Goal: Information Seeking & Learning: Learn about a topic

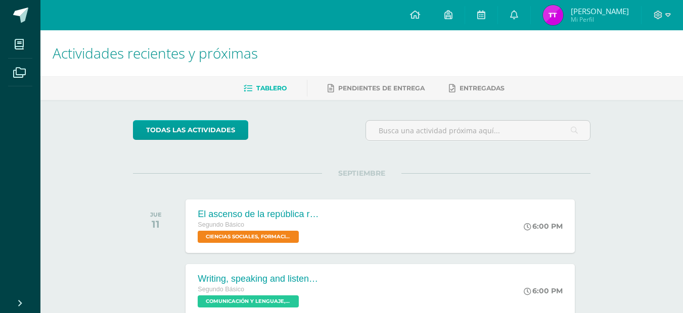
click at [443, 93] on ul "Tablero Pendientes de entrega Entregadas" at bounding box center [374, 88] width 643 height 17
click at [485, 12] on icon at bounding box center [481, 14] width 8 height 9
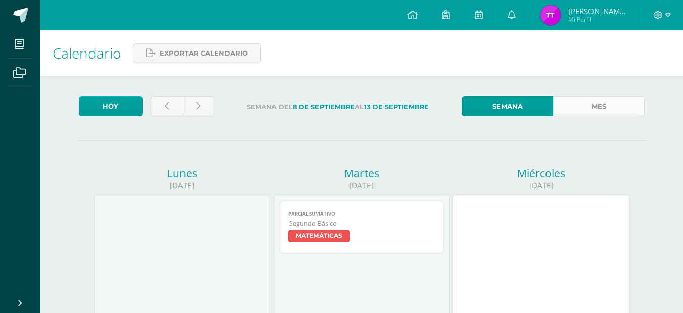
click at [615, 114] on link "Mes" at bounding box center [599, 107] width 92 height 20
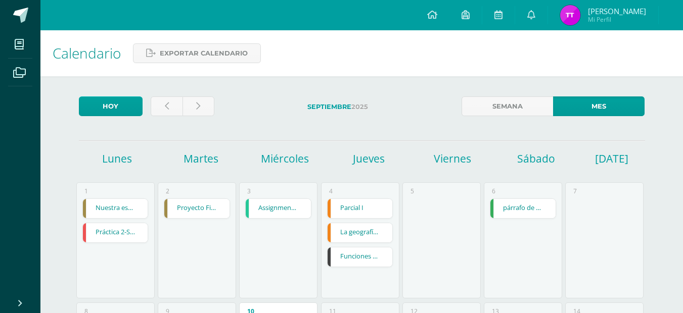
drag, startPoint x: 690, startPoint y: 96, endPoint x: 689, endPoint y: 113, distance: 16.8
click at [683, 113] on html "Mis cursos Archivos Cerrar panel CIENCIAS NATURALES Segundo Básico "Sección A" …" at bounding box center [341, 282] width 683 height 564
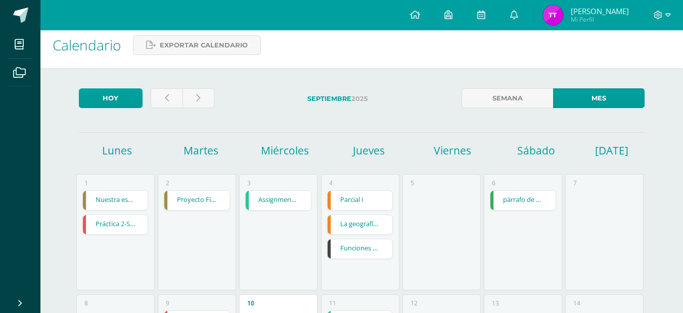
scroll to position [51, 0]
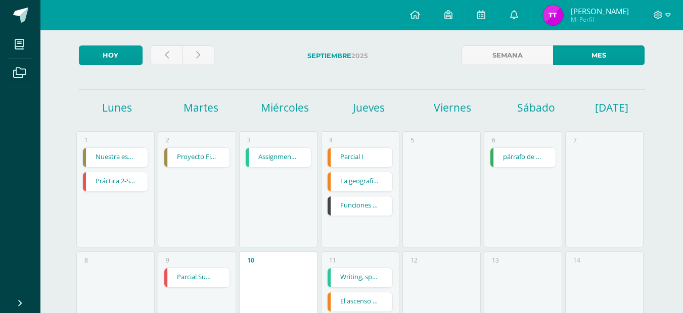
click at [365, 201] on link "Funciones Lógicas Mayusc y Minusc" at bounding box center [360, 206] width 65 height 19
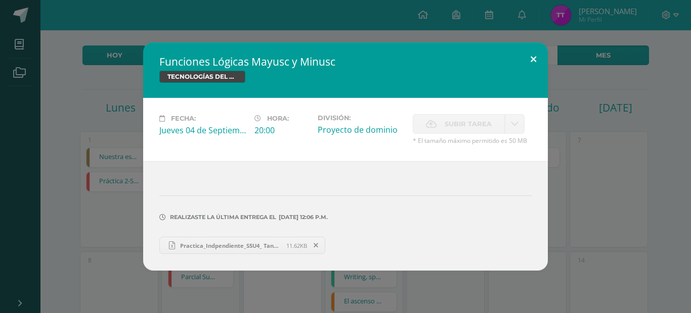
click at [536, 66] on button at bounding box center [533, 59] width 29 height 34
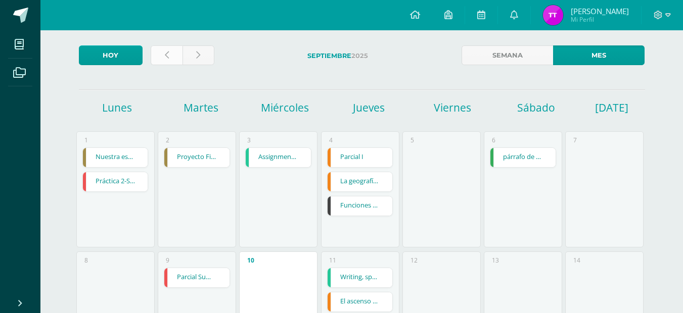
click at [157, 58] on link at bounding box center [167, 56] width 32 height 20
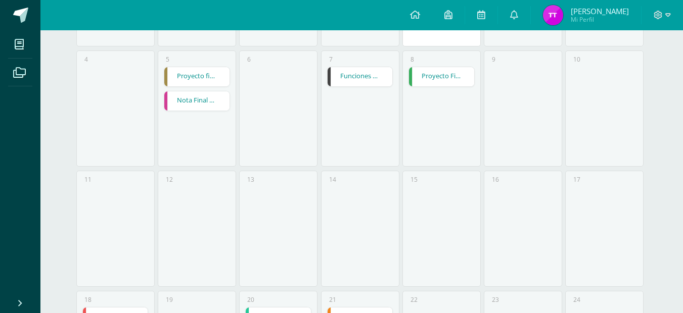
drag, startPoint x: 690, startPoint y: 79, endPoint x: 670, endPoint y: 181, distance: 103.5
click at [670, 181] on html "Mis cursos Archivos Cerrar panel CIENCIAS NATURALES Segundo Básico "Sección A" …" at bounding box center [341, 150] width 683 height 804
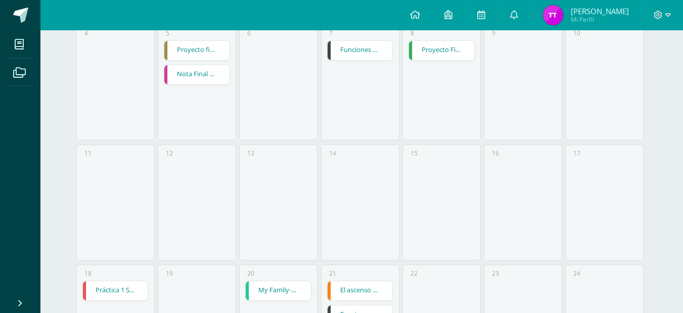
click at [364, 66] on div "7 Funciones Lógicas (Función Concatenar) Funciones Lógicas (Función Concatenar)…" at bounding box center [360, 82] width 78 height 116
click at [359, 50] on link "Funciones Lógicas (Función Concatenar)" at bounding box center [360, 50] width 65 height 19
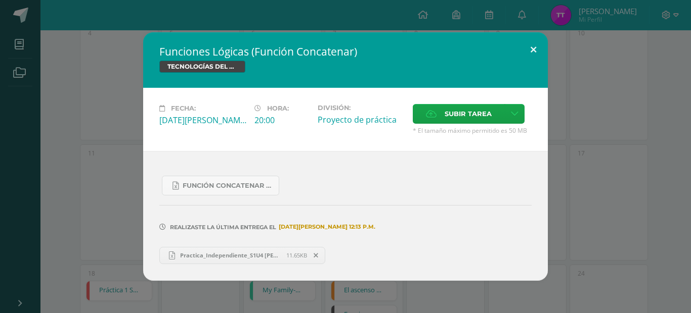
click at [536, 50] on button at bounding box center [533, 49] width 29 height 34
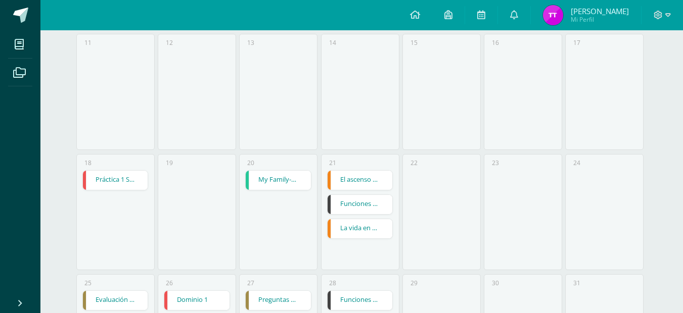
scroll to position [398, 0]
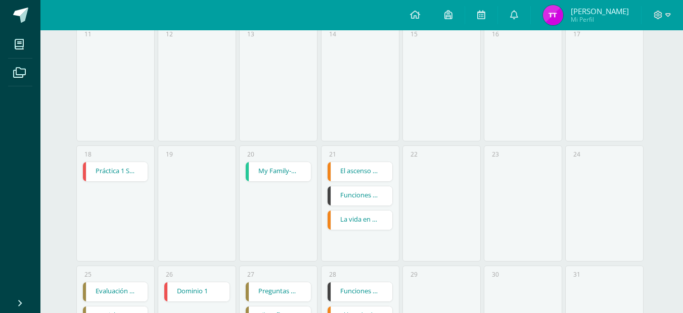
click at [351, 232] on div "21 El ascenso de la democracia. El ascenso de la democracia. CIENCIAS SOCIALES,…" at bounding box center [360, 204] width 78 height 116
click at [358, 201] on link "Funciones Lógicas (Función SI)" at bounding box center [360, 196] width 65 height 19
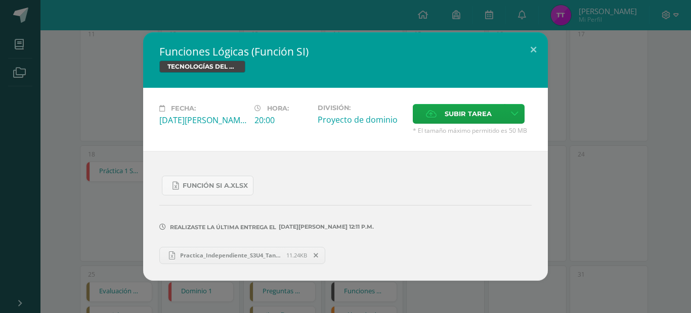
click at [220, 253] on span "Practica_Independiente_S3U4_Tanya Toc.xlsx" at bounding box center [230, 256] width 111 height 8
click at [399, 64] on div "TECNOLOGÍAS DEL APRENDIZAJE Y LA COMUNICACIÓN" at bounding box center [345, 68] width 372 height 15
click at [529, 43] on button at bounding box center [533, 49] width 29 height 34
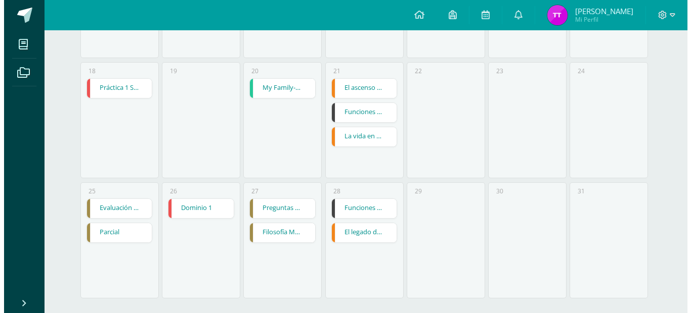
scroll to position [491, 0]
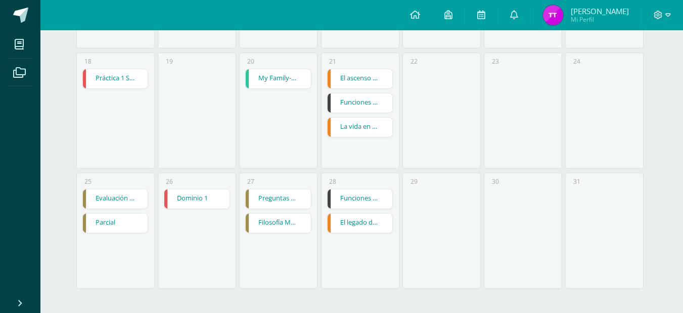
click at [366, 194] on link "Funciones Lógicas (Moneda y Extraer)" at bounding box center [360, 199] width 65 height 19
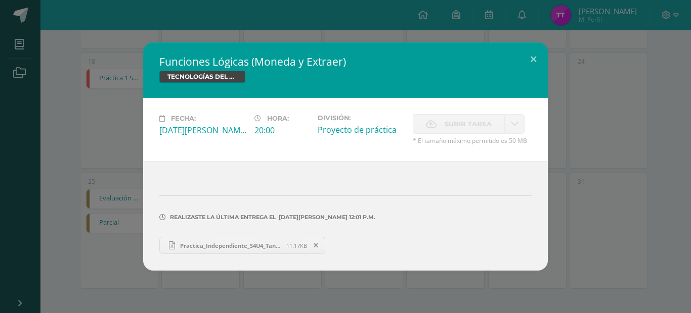
click at [221, 245] on span "Practica_Independiente_S4U4_Tanya Toc.xlsx" at bounding box center [230, 246] width 111 height 8
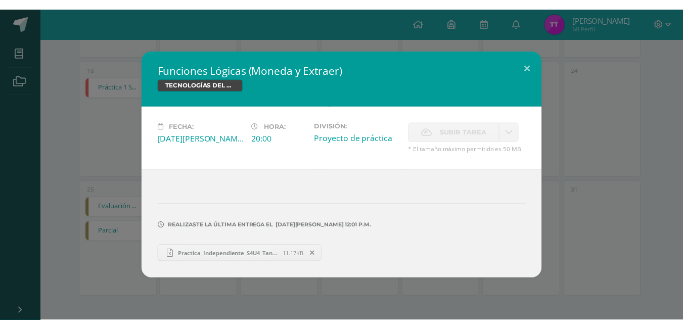
scroll to position [475, 0]
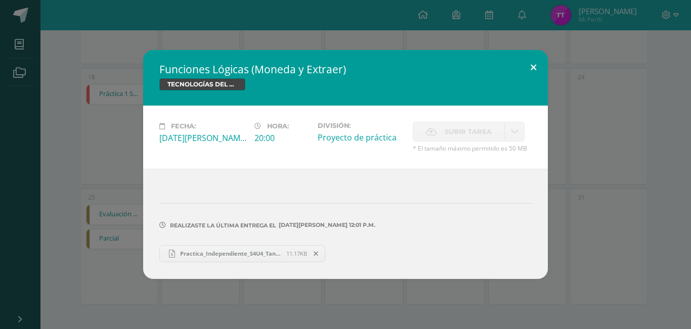
click at [537, 64] on button at bounding box center [533, 67] width 29 height 34
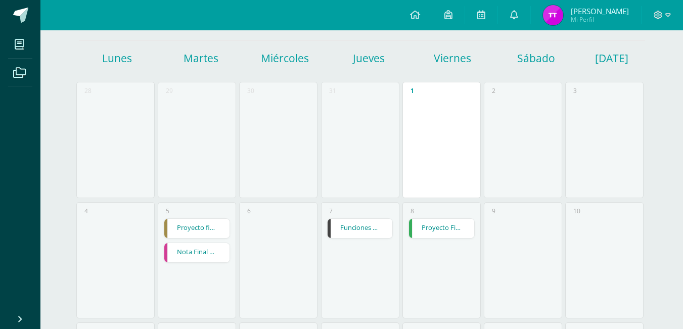
scroll to position [46, 0]
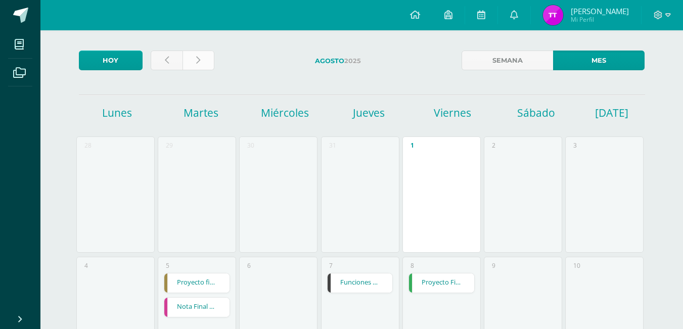
click at [191, 53] on link at bounding box center [199, 61] width 32 height 20
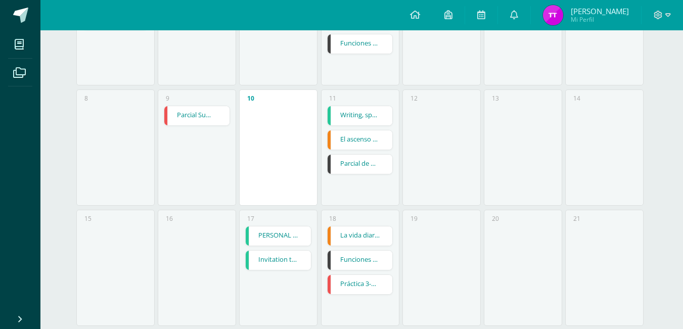
scroll to position [216, 0]
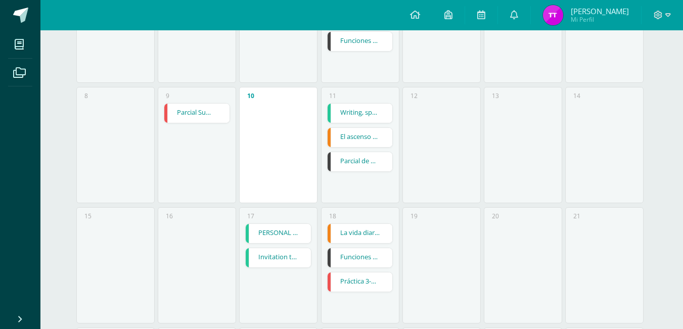
drag, startPoint x: 687, startPoint y: 106, endPoint x: 668, endPoint y: 189, distance: 84.9
click at [668, 189] on html "Mis cursos Archivos Cerrar panel CIENCIAS NATURALES Segundo Básico "Sección A" …" at bounding box center [341, 186] width 683 height 804
click at [351, 38] on link "Funciones Lógicas Mayusc y Minusc" at bounding box center [360, 41] width 65 height 19
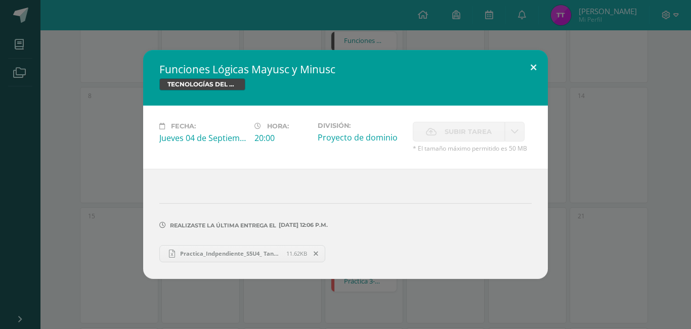
click at [523, 74] on button at bounding box center [533, 67] width 29 height 34
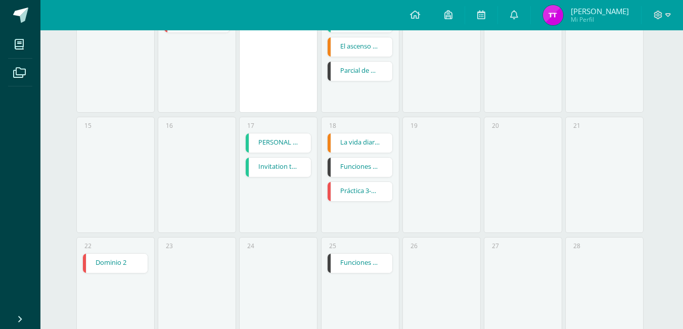
scroll to position [305, 0]
click at [347, 260] on link "Funciones Lógicas" at bounding box center [360, 264] width 65 height 19
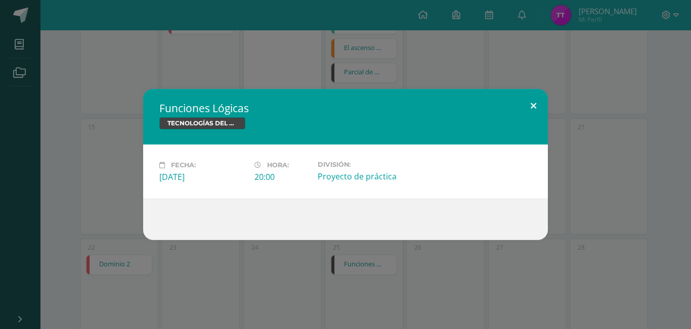
click at [532, 106] on button at bounding box center [533, 106] width 29 height 34
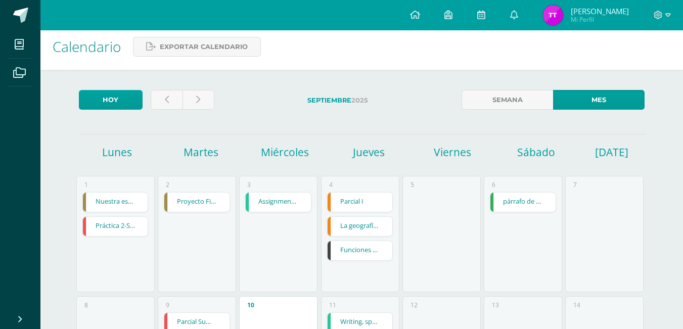
scroll to position [8, 0]
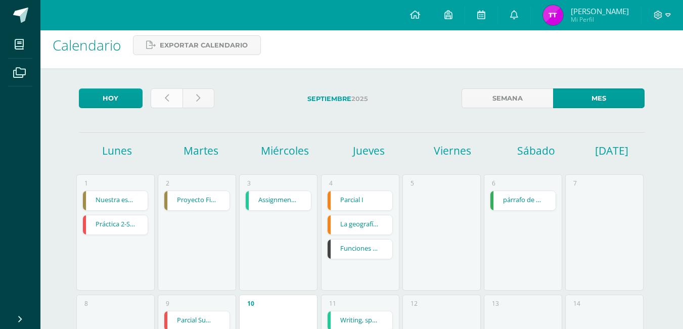
click at [163, 104] on link at bounding box center [167, 98] width 32 height 20
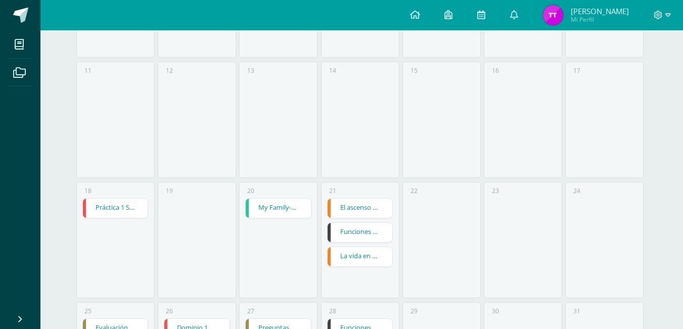
scroll to position [475, 0]
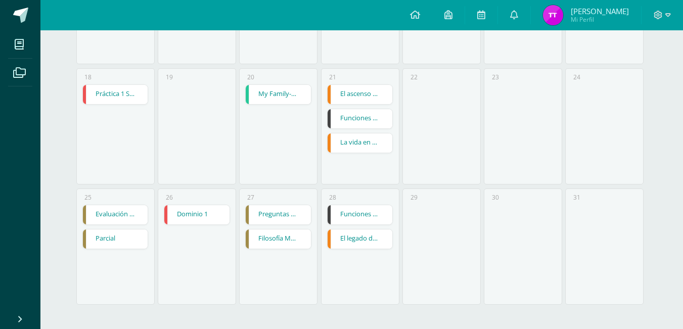
click at [374, 122] on link "Funciones Lógicas (Función SI)" at bounding box center [360, 118] width 65 height 19
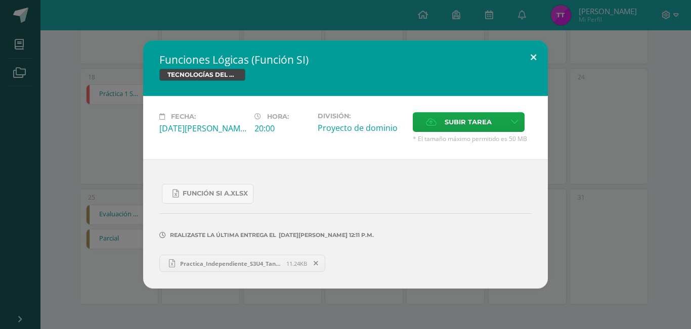
click at [537, 62] on button at bounding box center [533, 57] width 29 height 34
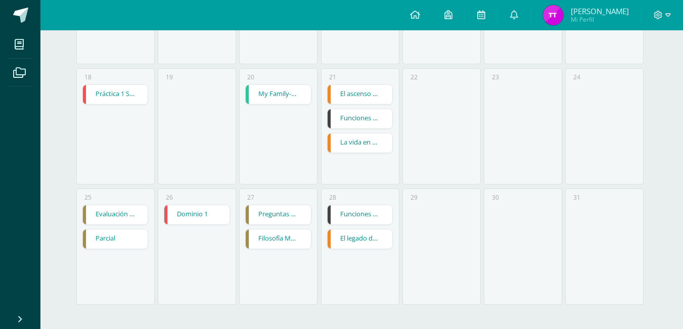
click at [357, 215] on link "Funciones Lógicas (Moneda y Extraer)" at bounding box center [360, 214] width 65 height 19
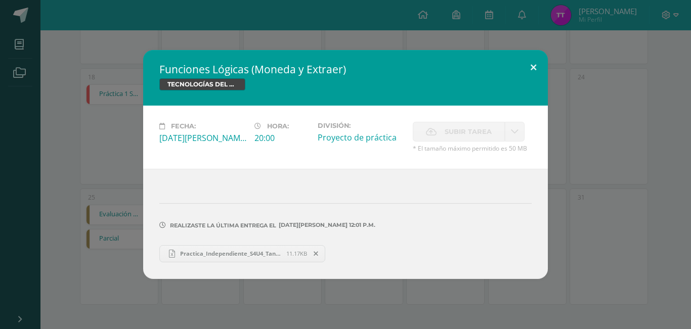
click at [531, 67] on button at bounding box center [533, 67] width 29 height 34
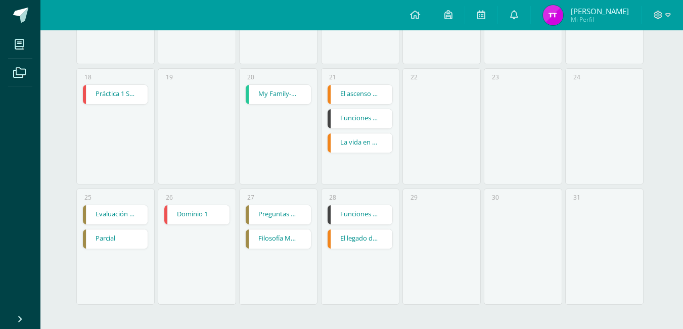
scroll to position [0, 0]
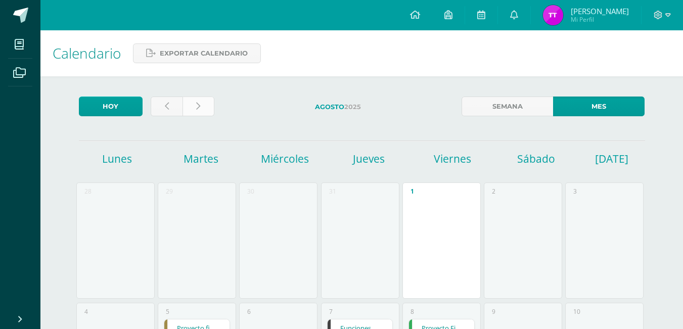
click at [191, 113] on link at bounding box center [199, 107] width 32 height 20
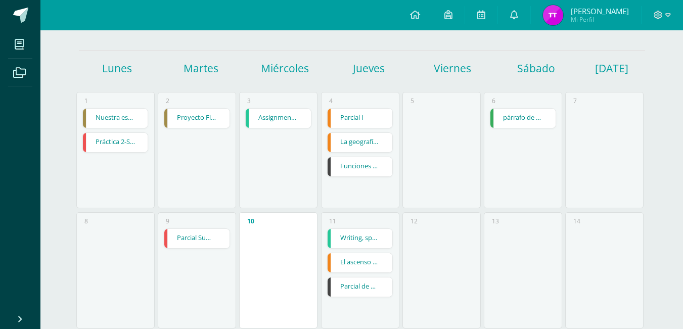
scroll to position [86, 0]
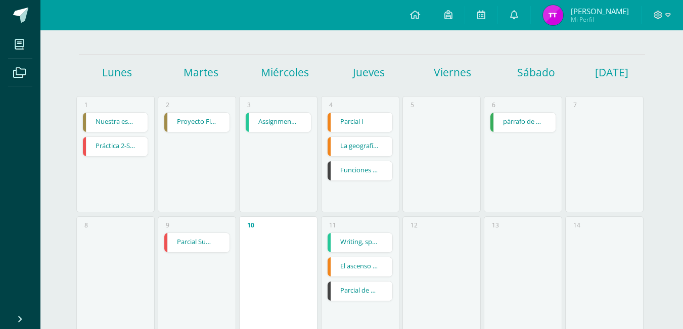
click at [351, 133] on div "Parcial I Parcial I CIENCIAS SOCIALES, FORMACIÓN CIUDADANA E INTERCULTURALIDAD …" at bounding box center [360, 146] width 66 height 69
click at [355, 183] on div "4 Parcial I Parcial I CIENCIAS SOCIALES, FORMACIÓN CIUDADANA E INTERCULTURALIDA…" at bounding box center [360, 154] width 78 height 116
click at [352, 161] on div "Funciones Lógicas Mayusc y Minusc" at bounding box center [360, 171] width 66 height 20
click at [347, 173] on link "Funciones Lógicas Mayusc y Minusc" at bounding box center [360, 170] width 65 height 19
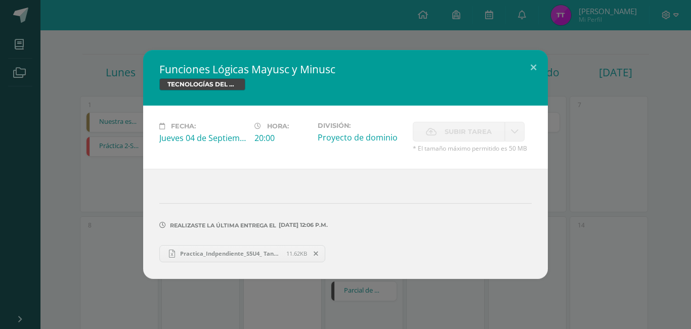
click at [257, 252] on span "Practica_Indpendiente_S5U4_ TanyaToc.xlsx" at bounding box center [230, 254] width 111 height 8
click at [529, 65] on button at bounding box center [533, 67] width 29 height 34
